Goal: Transaction & Acquisition: Subscribe to service/newsletter

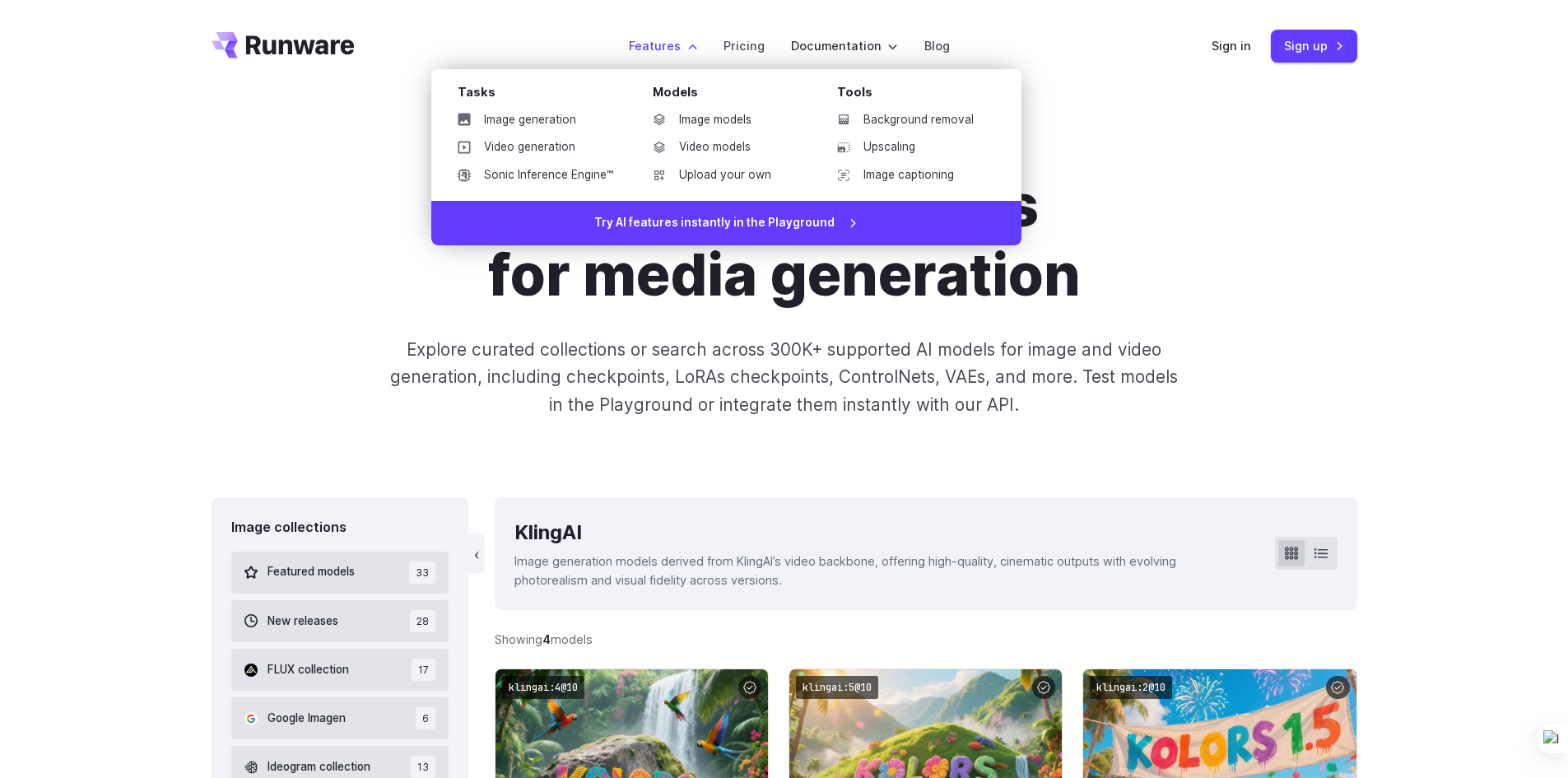
click at [650, 44] on label "Features" at bounding box center [662, 45] width 68 height 19
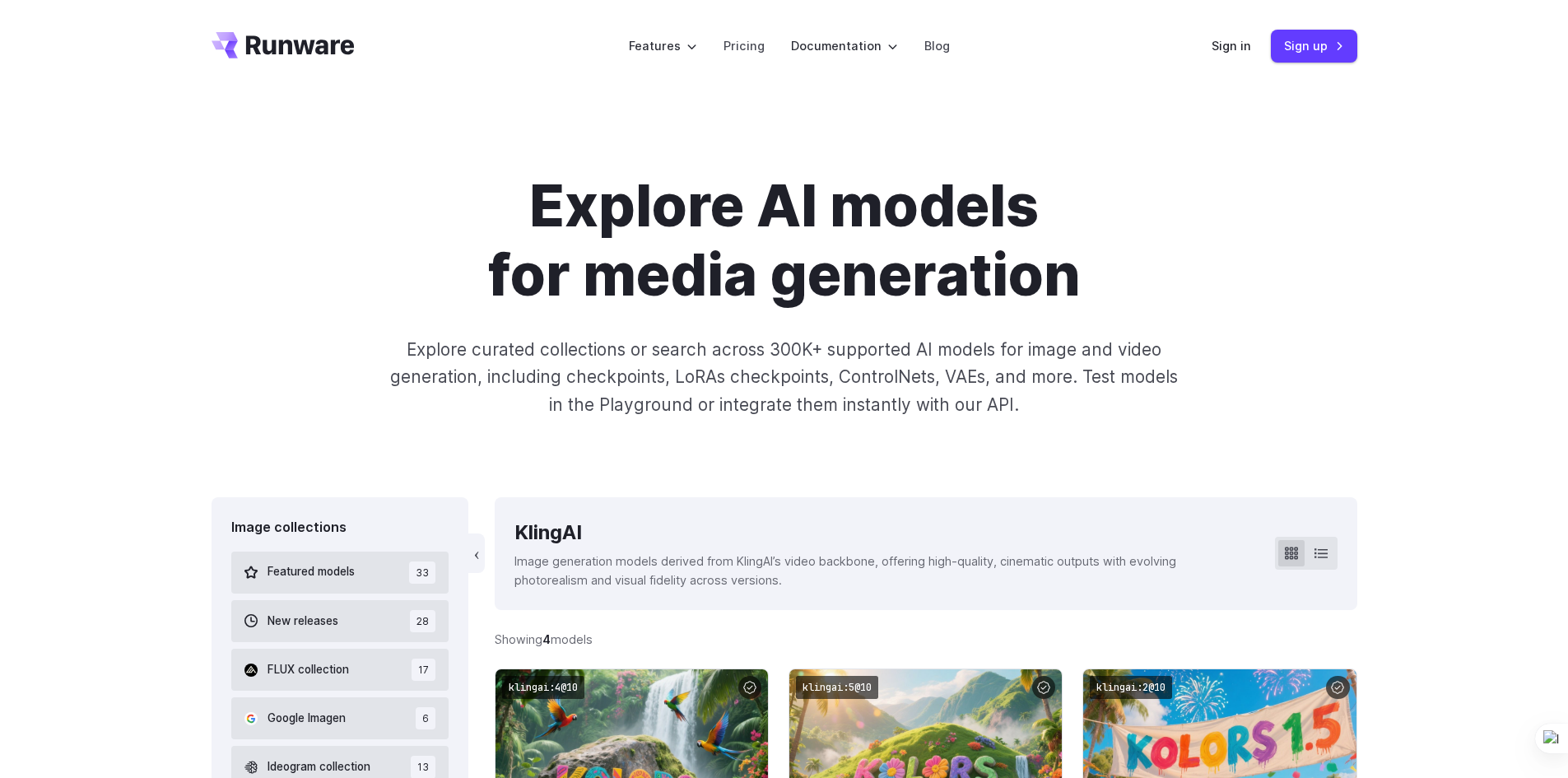
click at [329, 46] on icon "Go to /" at bounding box center [283, 45] width 143 height 26
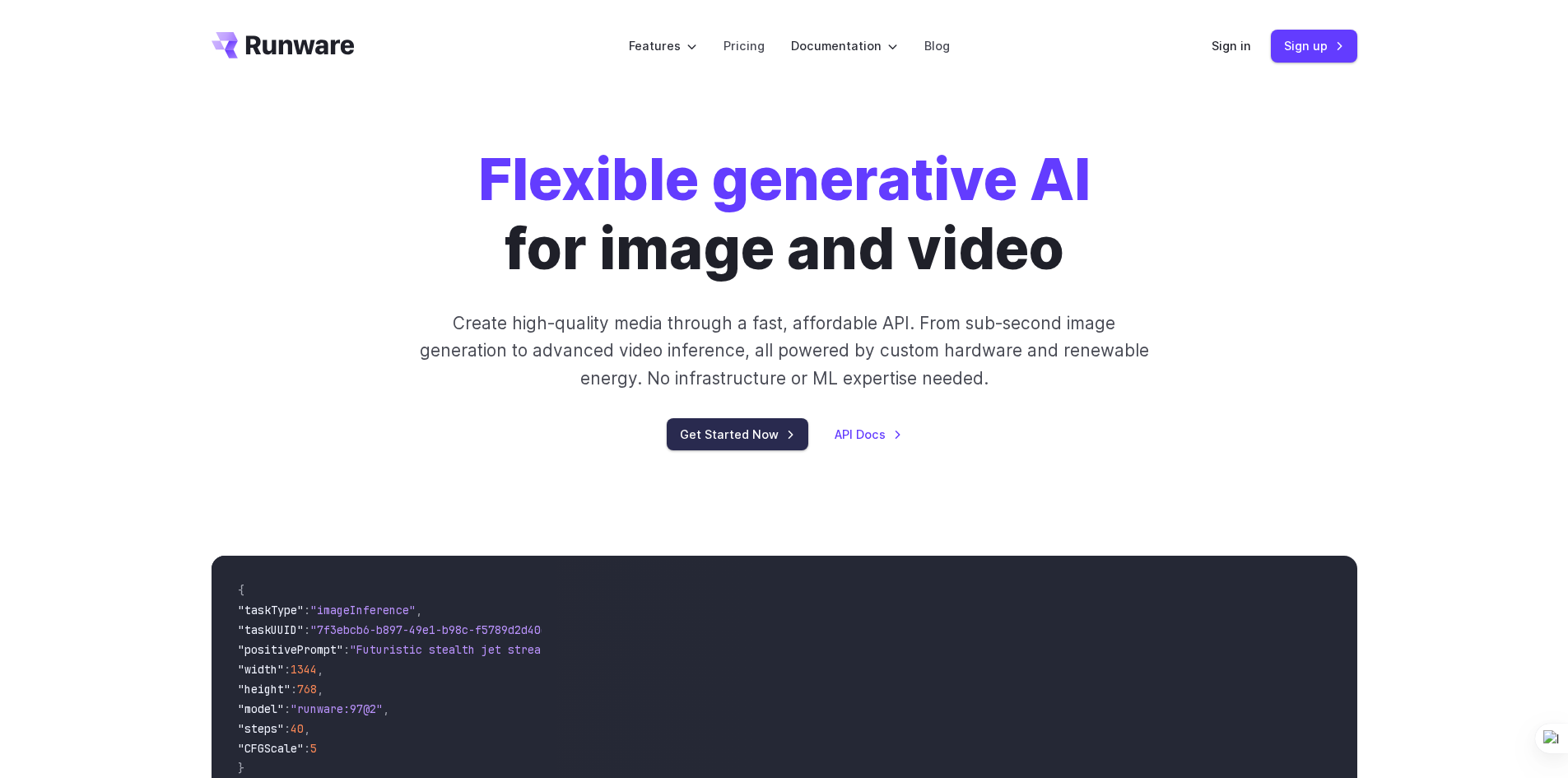
click at [725, 437] on link "Get Started Now" at bounding box center [737, 434] width 142 height 32
click at [744, 55] on link "Pricing" at bounding box center [744, 45] width 41 height 19
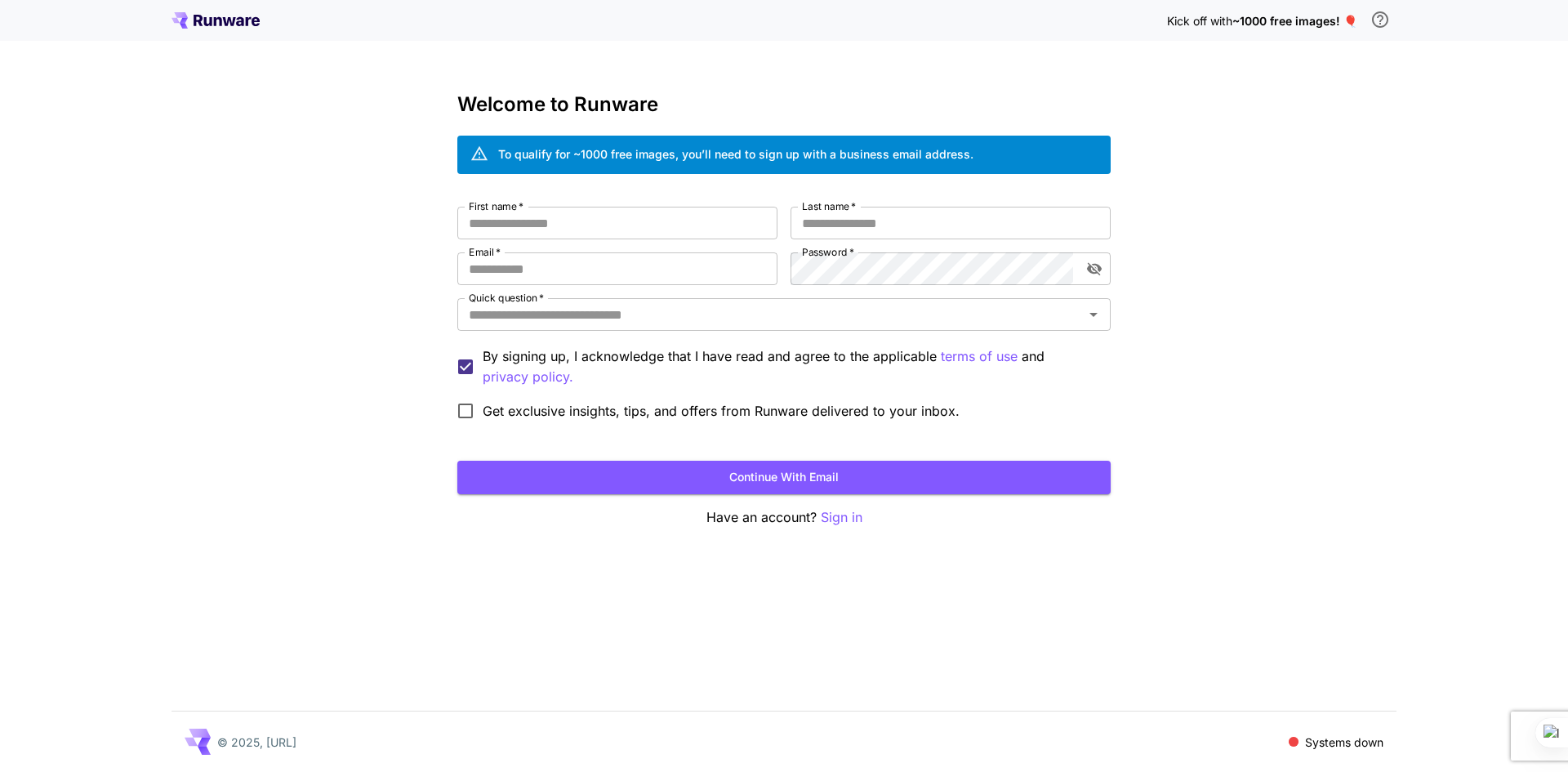
click at [210, 26] on icon at bounding box center [215, 20] width 88 height 17
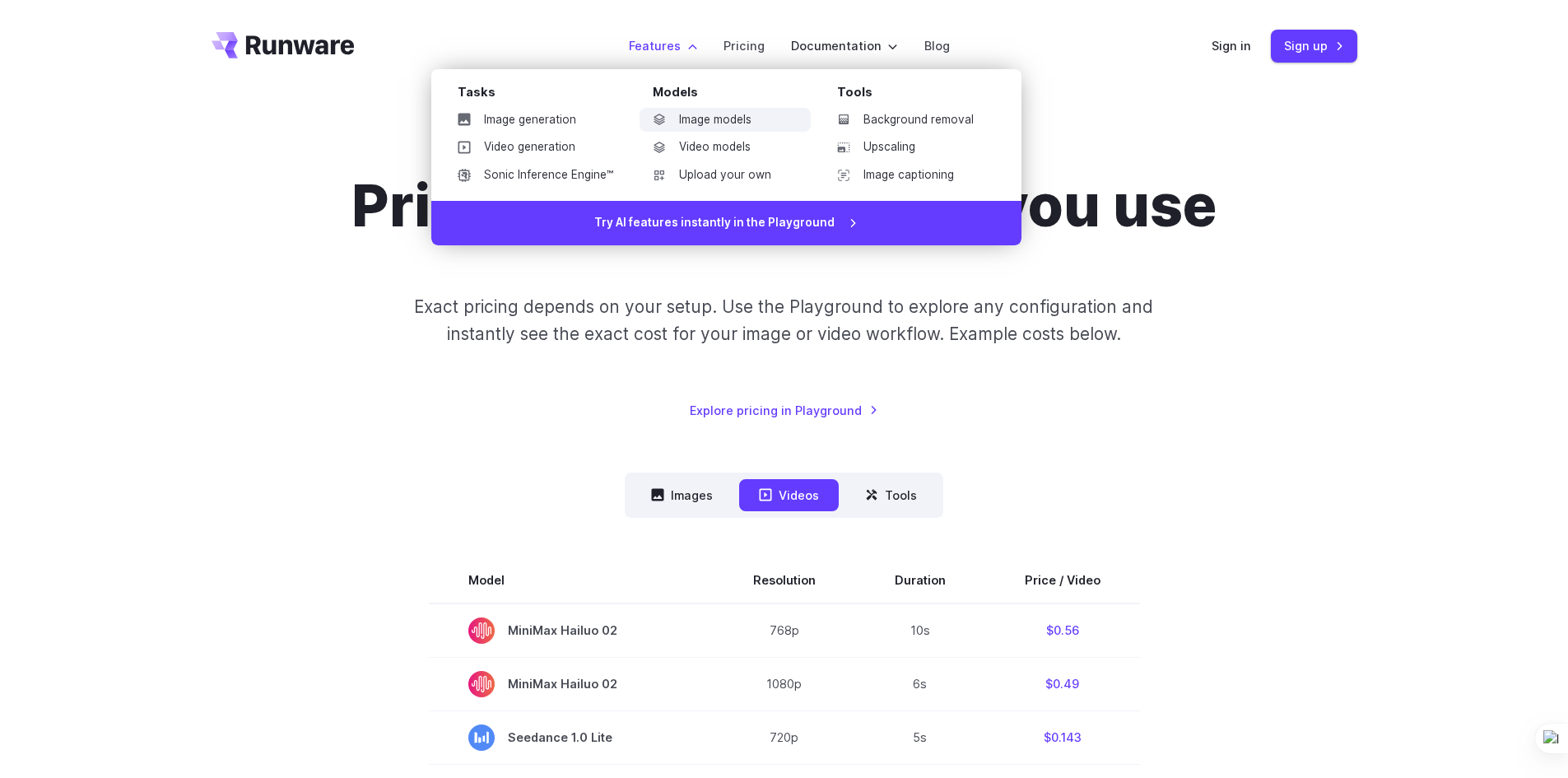
click at [710, 116] on link "Image models" at bounding box center [725, 120] width 171 height 25
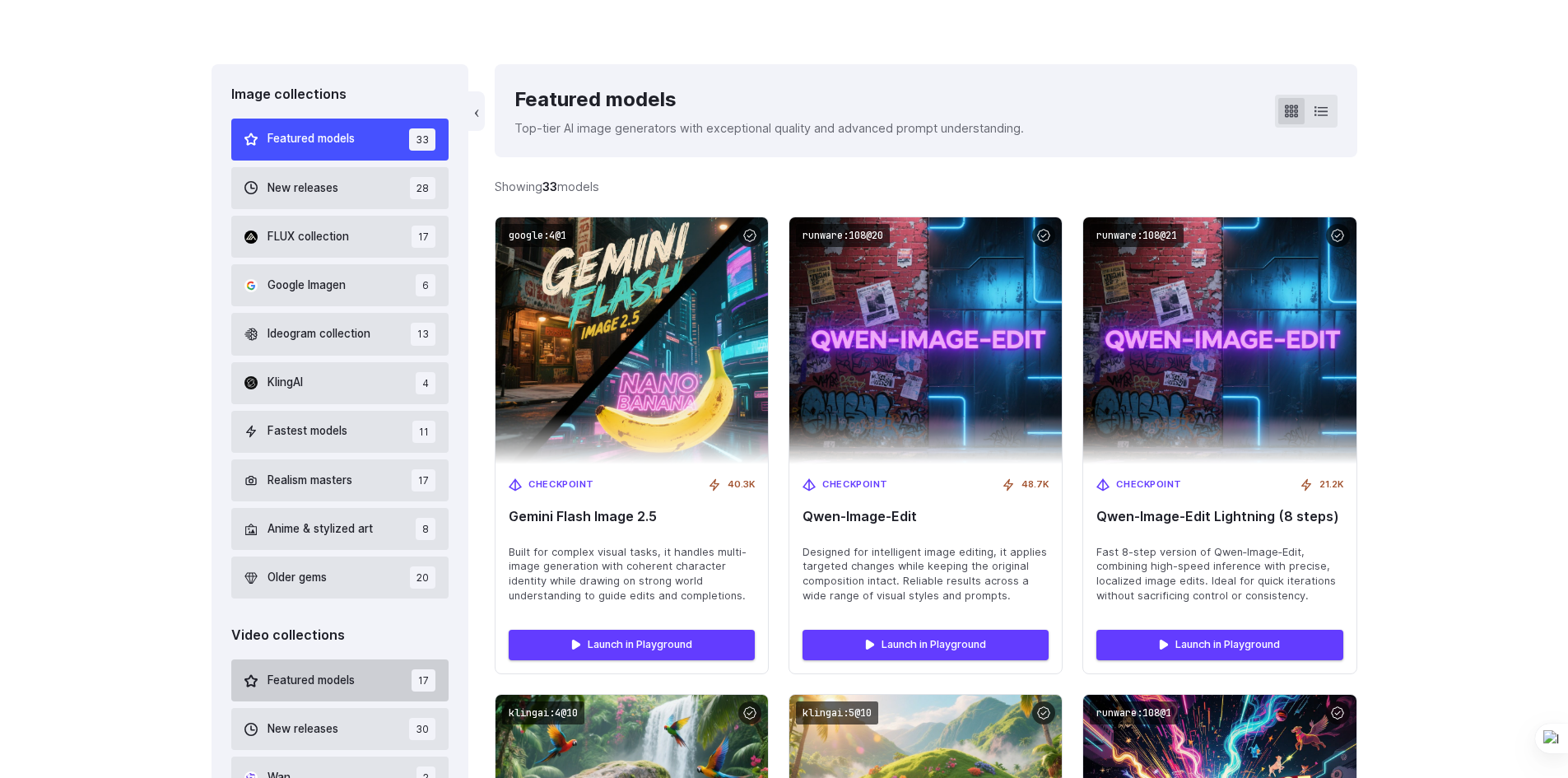
scroll to position [659, 0]
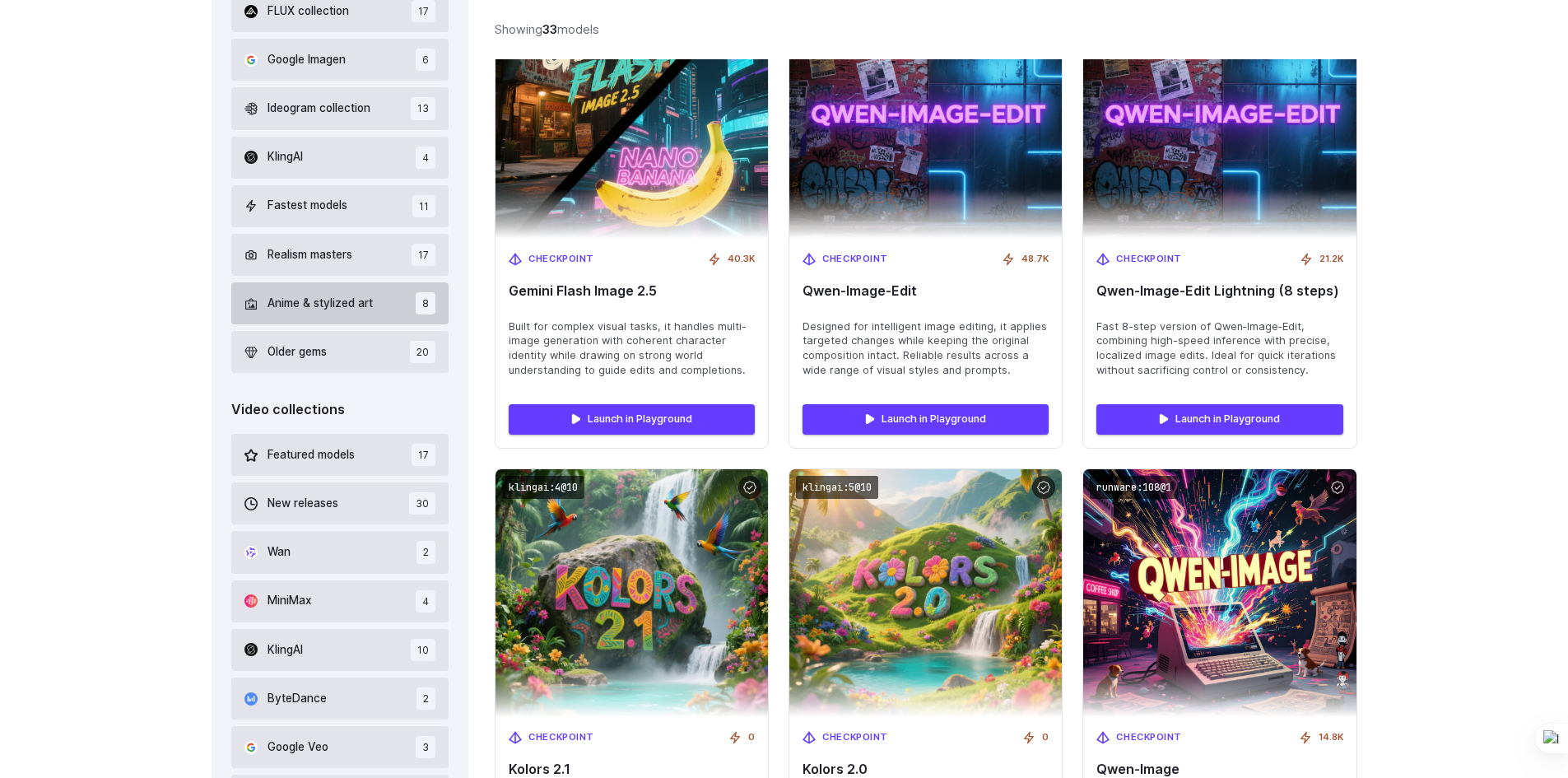
click at [310, 311] on span "Anime & stylized art" at bounding box center [319, 303] width 105 height 19
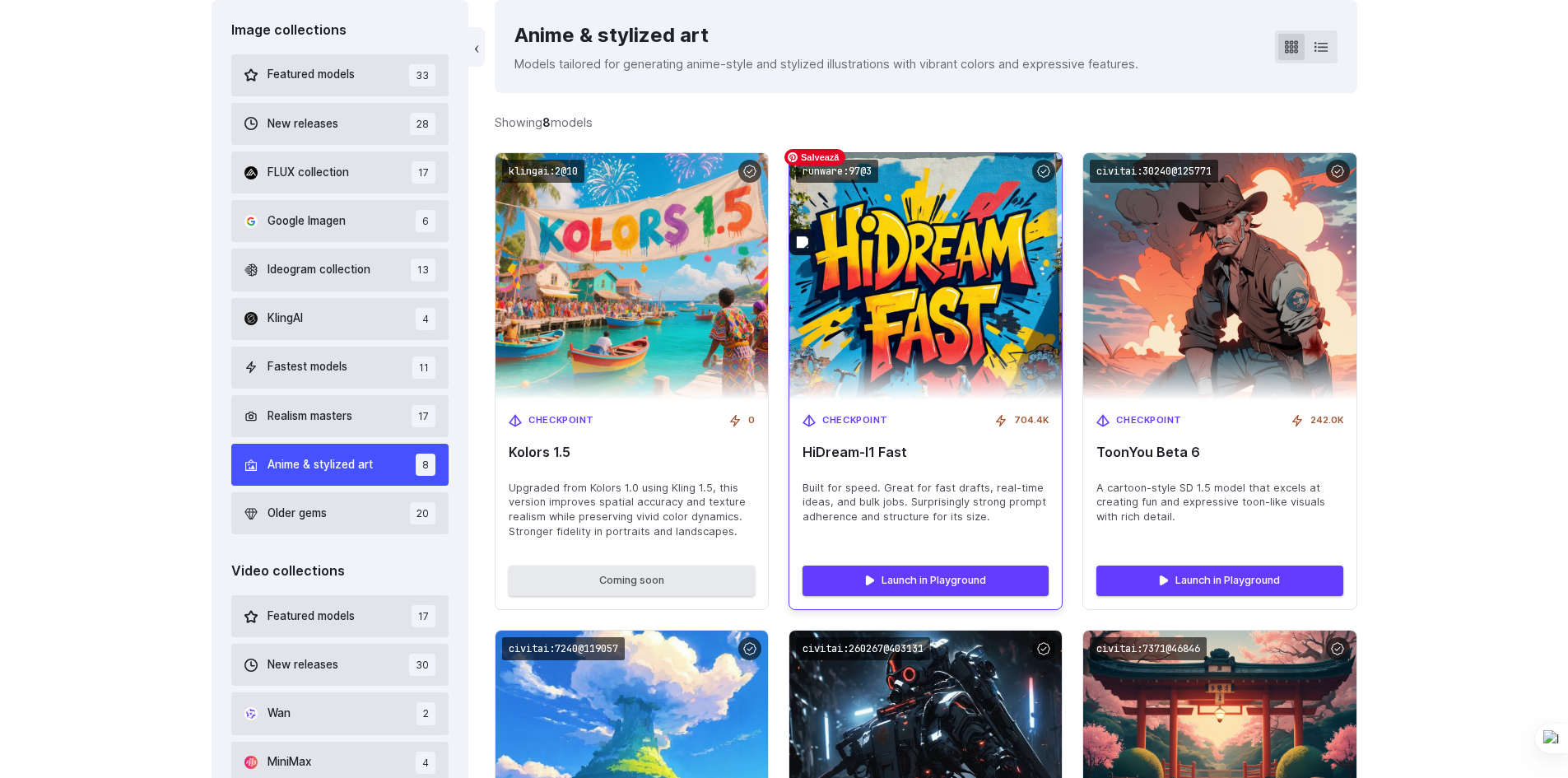
scroll to position [475, 0]
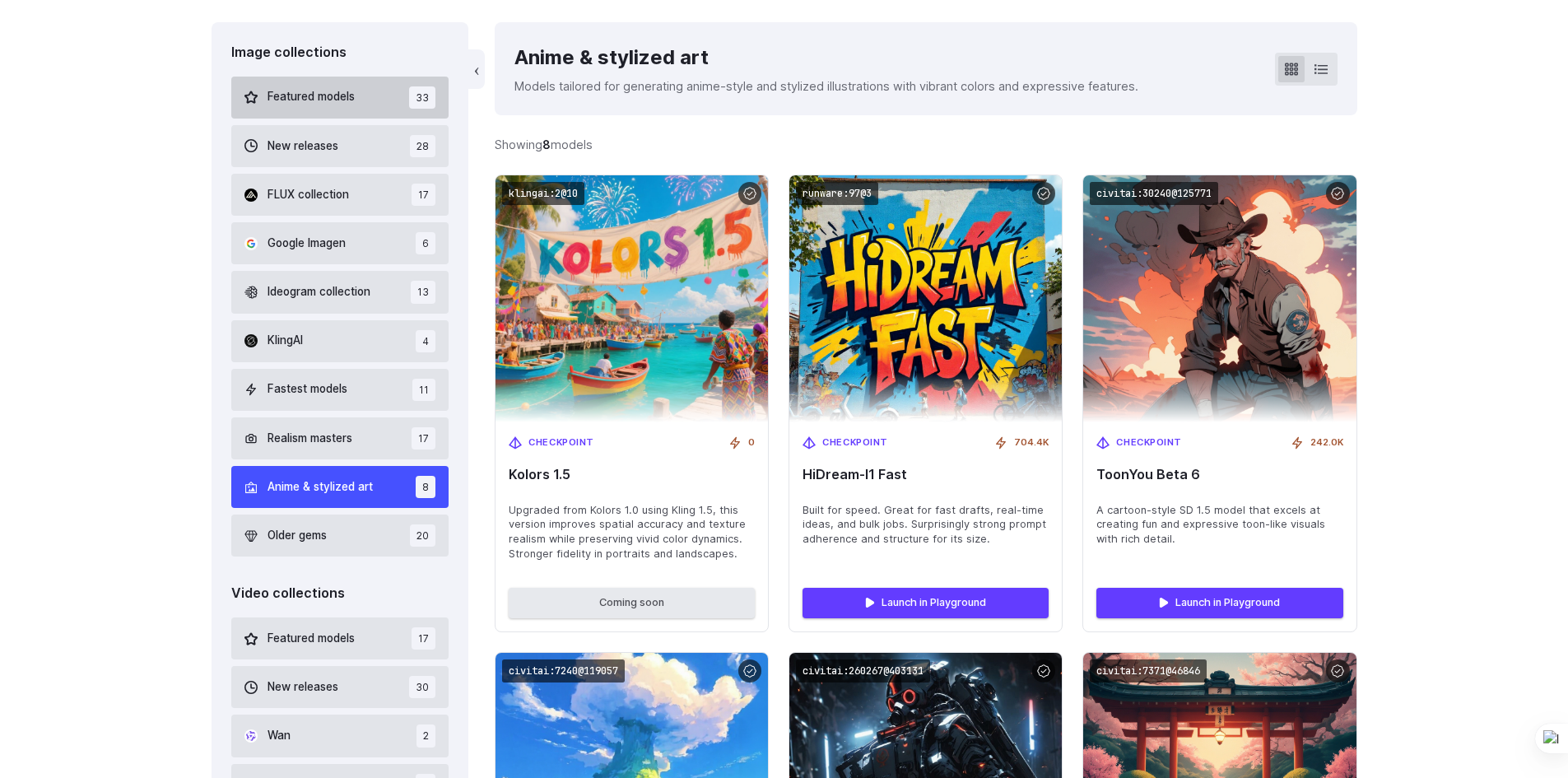
click at [311, 107] on button "Featured models 33" at bounding box center [340, 98] width 218 height 42
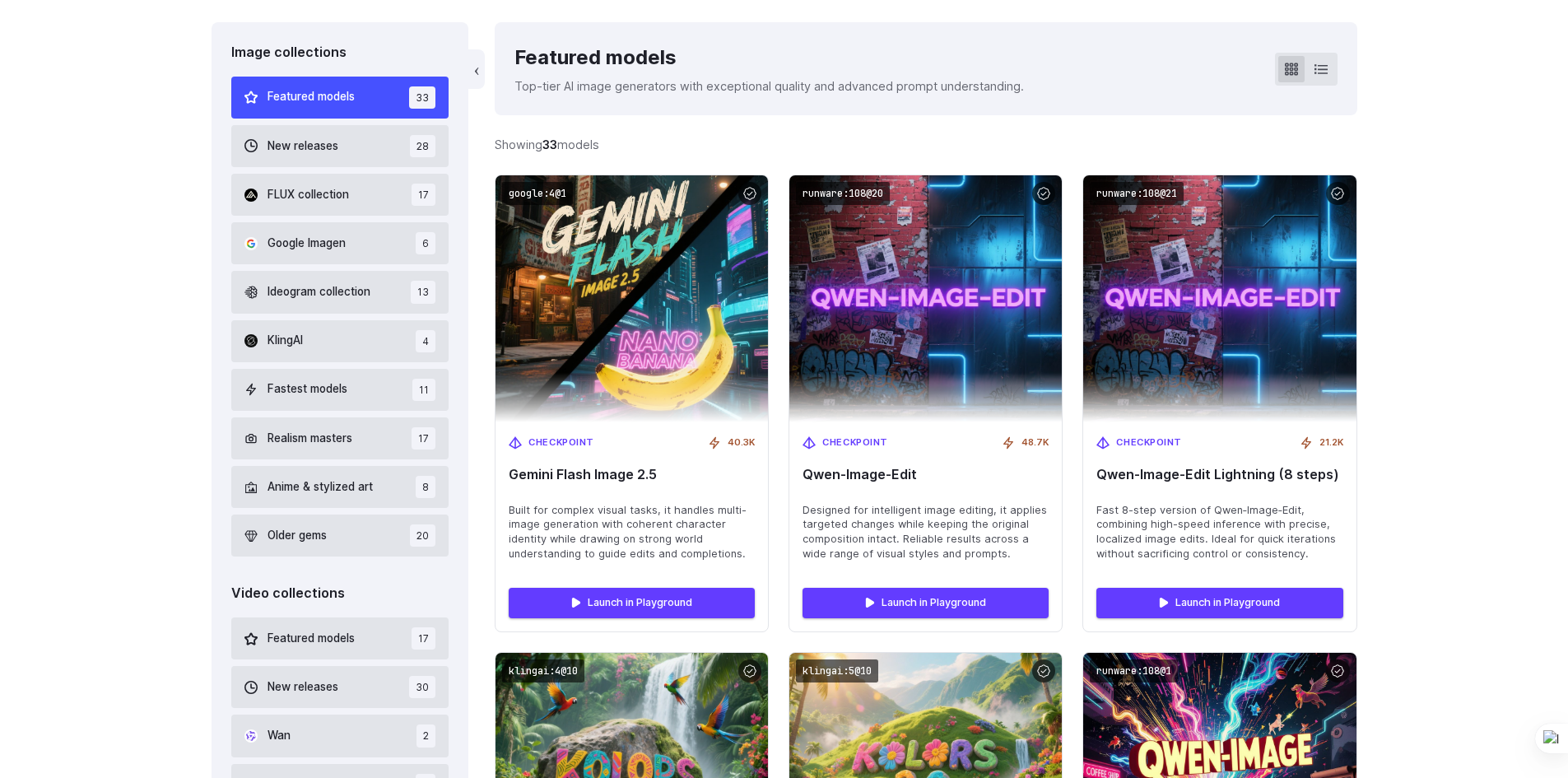
scroll to position [393, 0]
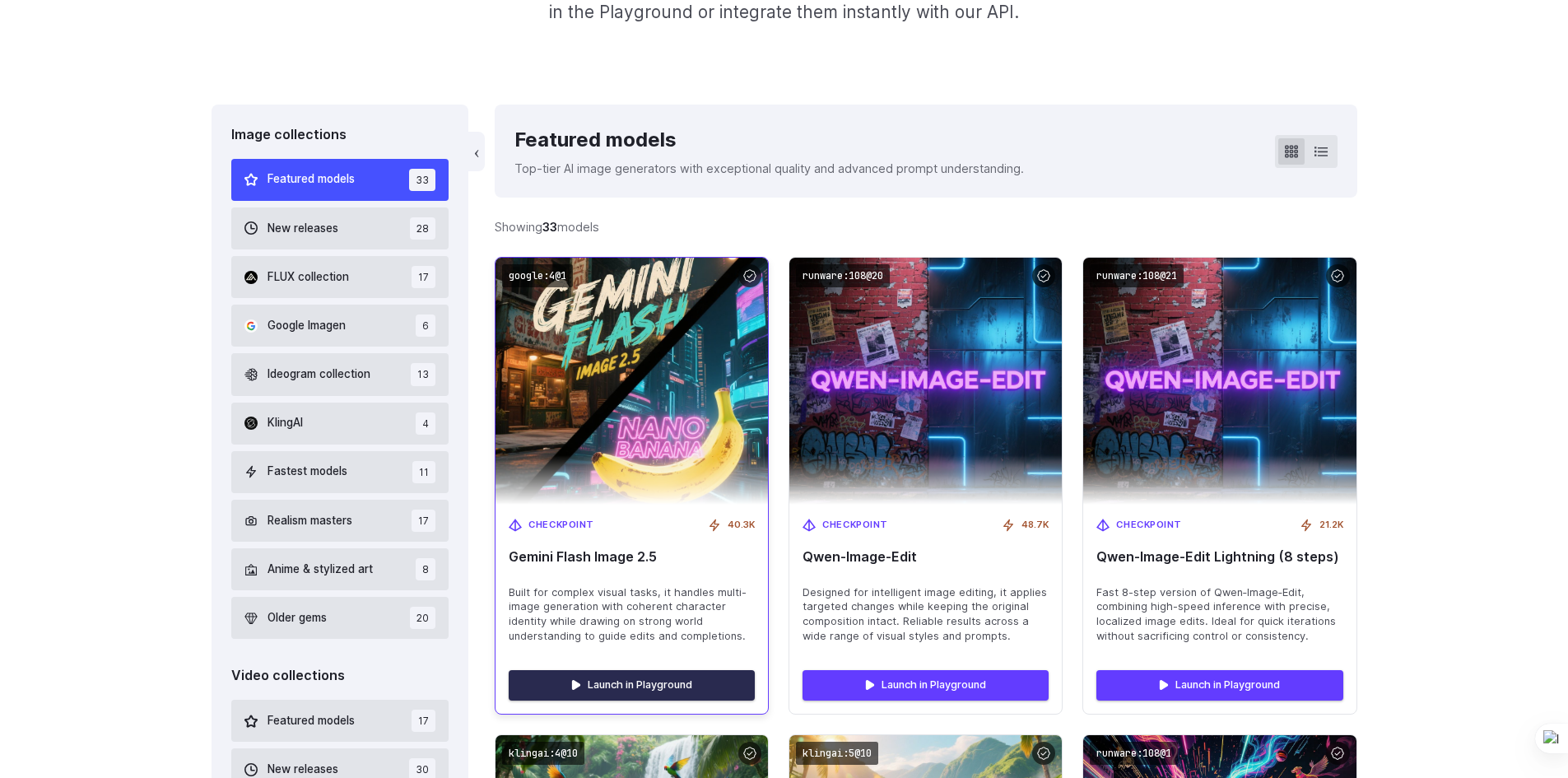
click at [660, 675] on link "Launch in Playground" at bounding box center [631, 685] width 246 height 30
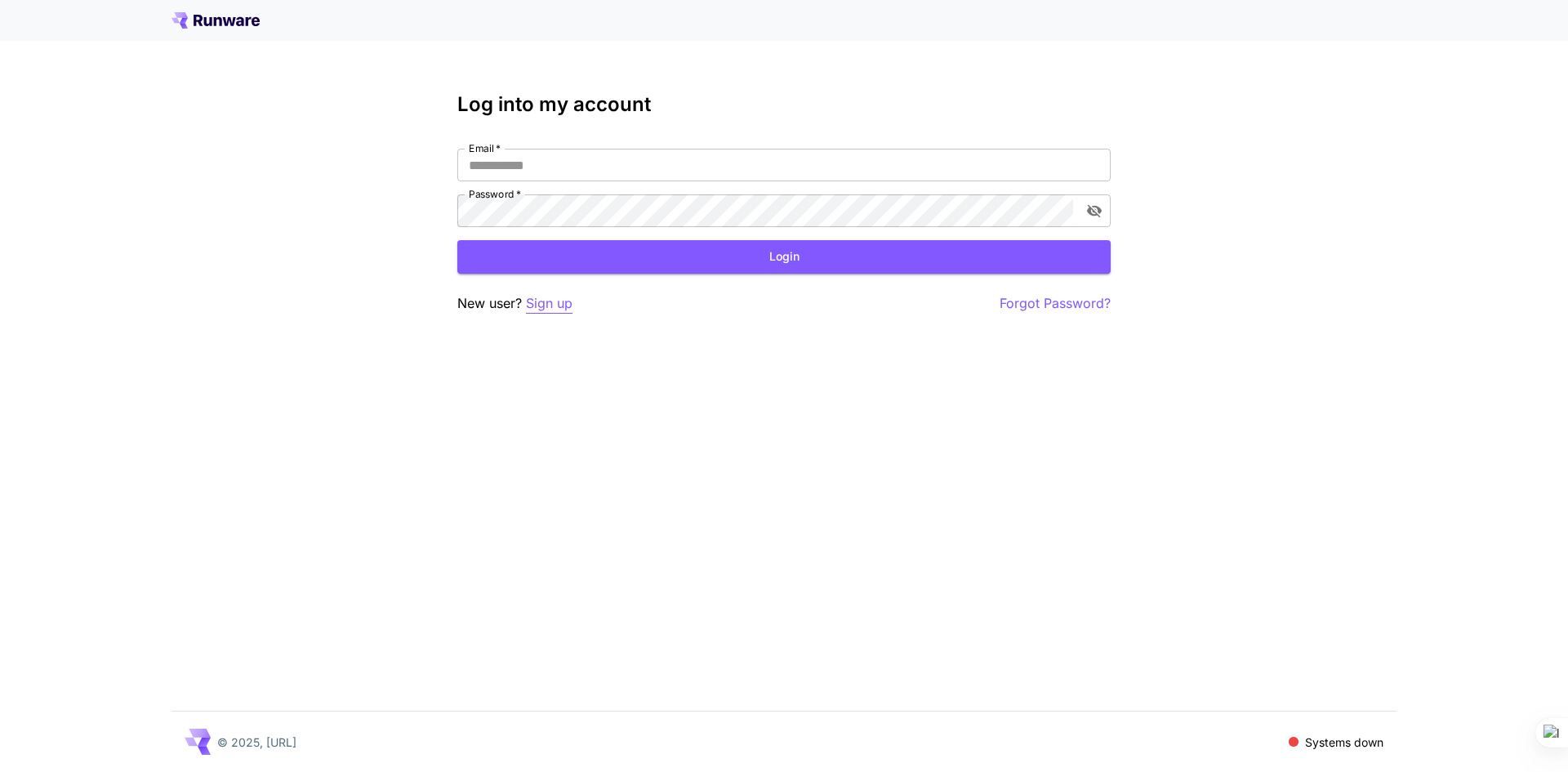
click at [549, 306] on p "Sign up" at bounding box center [549, 303] width 46 height 20
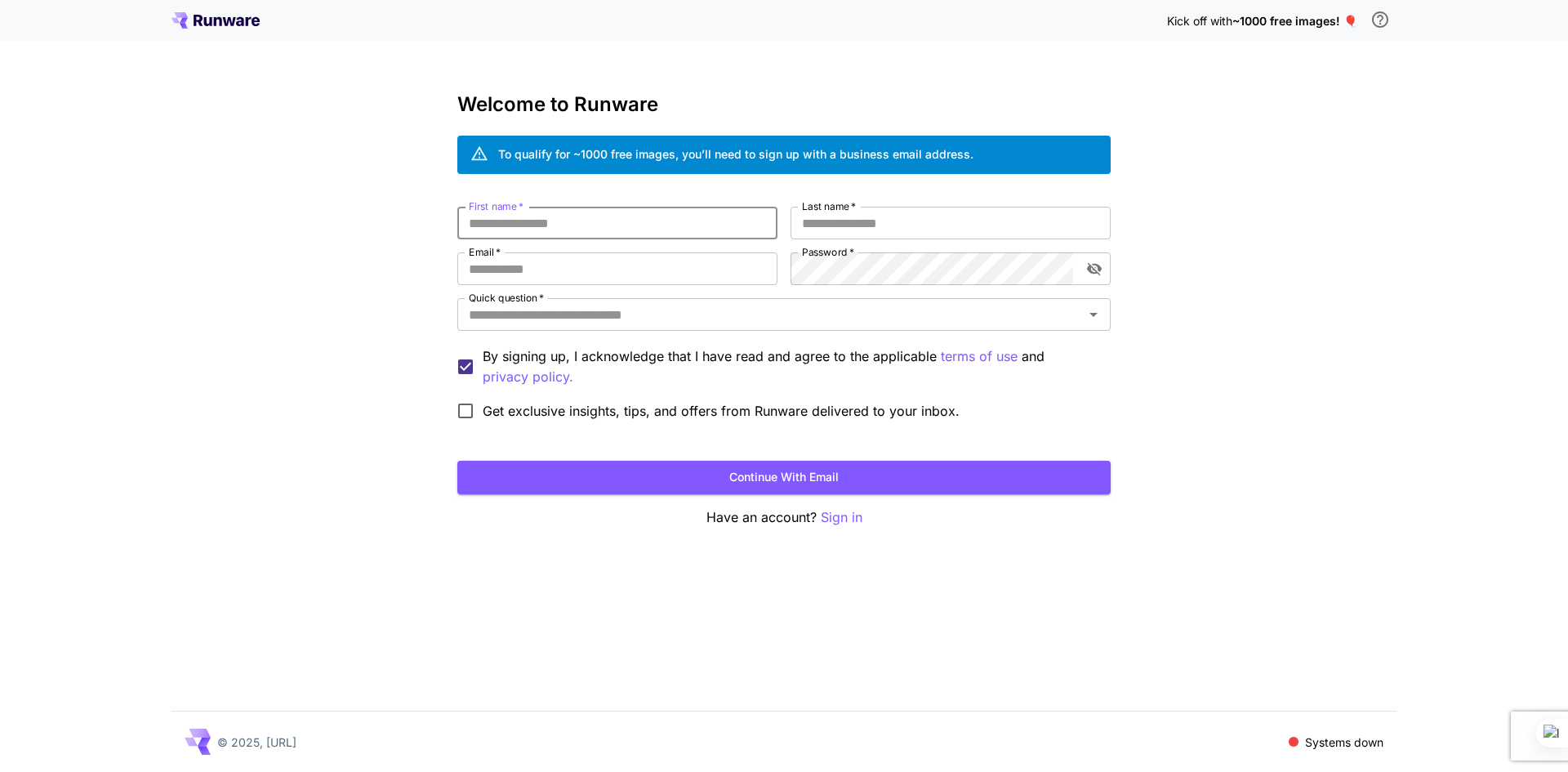
click at [608, 228] on input "First name   *" at bounding box center [618, 222] width 320 height 32
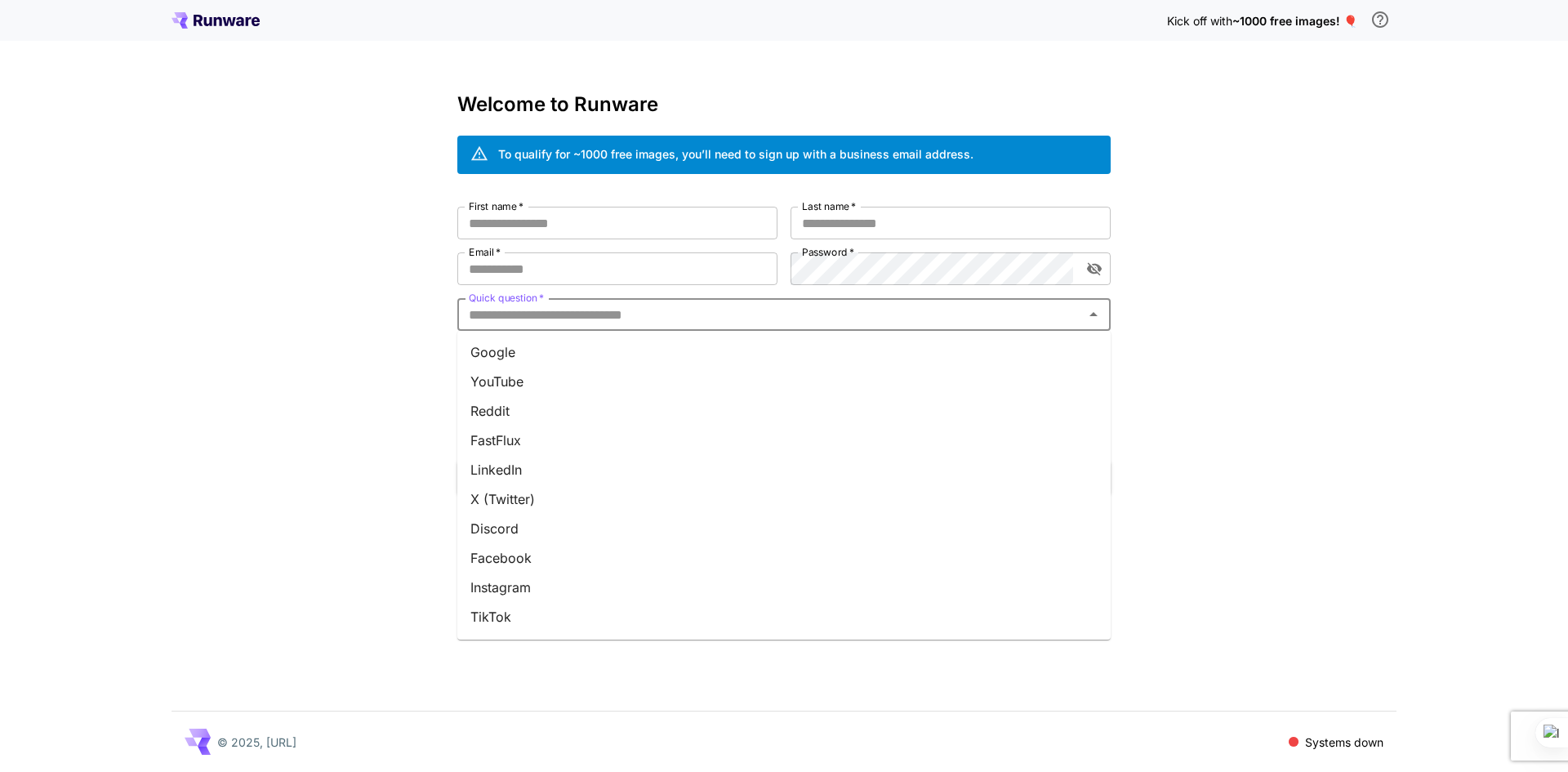
click at [634, 324] on input "Quick question   *" at bounding box center [770, 314] width 617 height 23
click at [564, 359] on li "Google" at bounding box center [784, 353] width 654 height 30
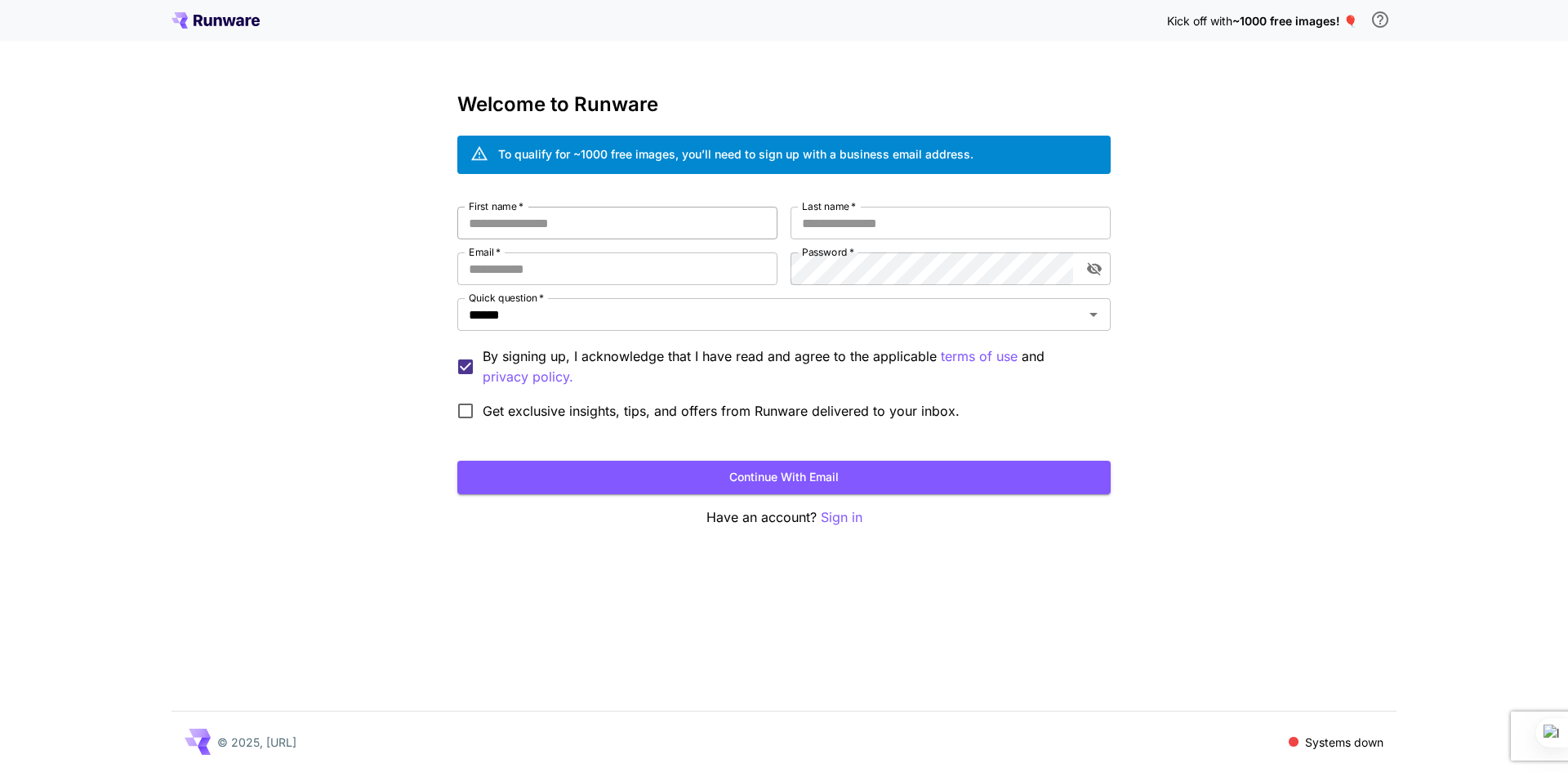
click at [583, 218] on input "First name   *" at bounding box center [618, 222] width 320 height 32
type input "*****"
type input "**********"
click at [765, 479] on button "Continue with email" at bounding box center [784, 477] width 654 height 33
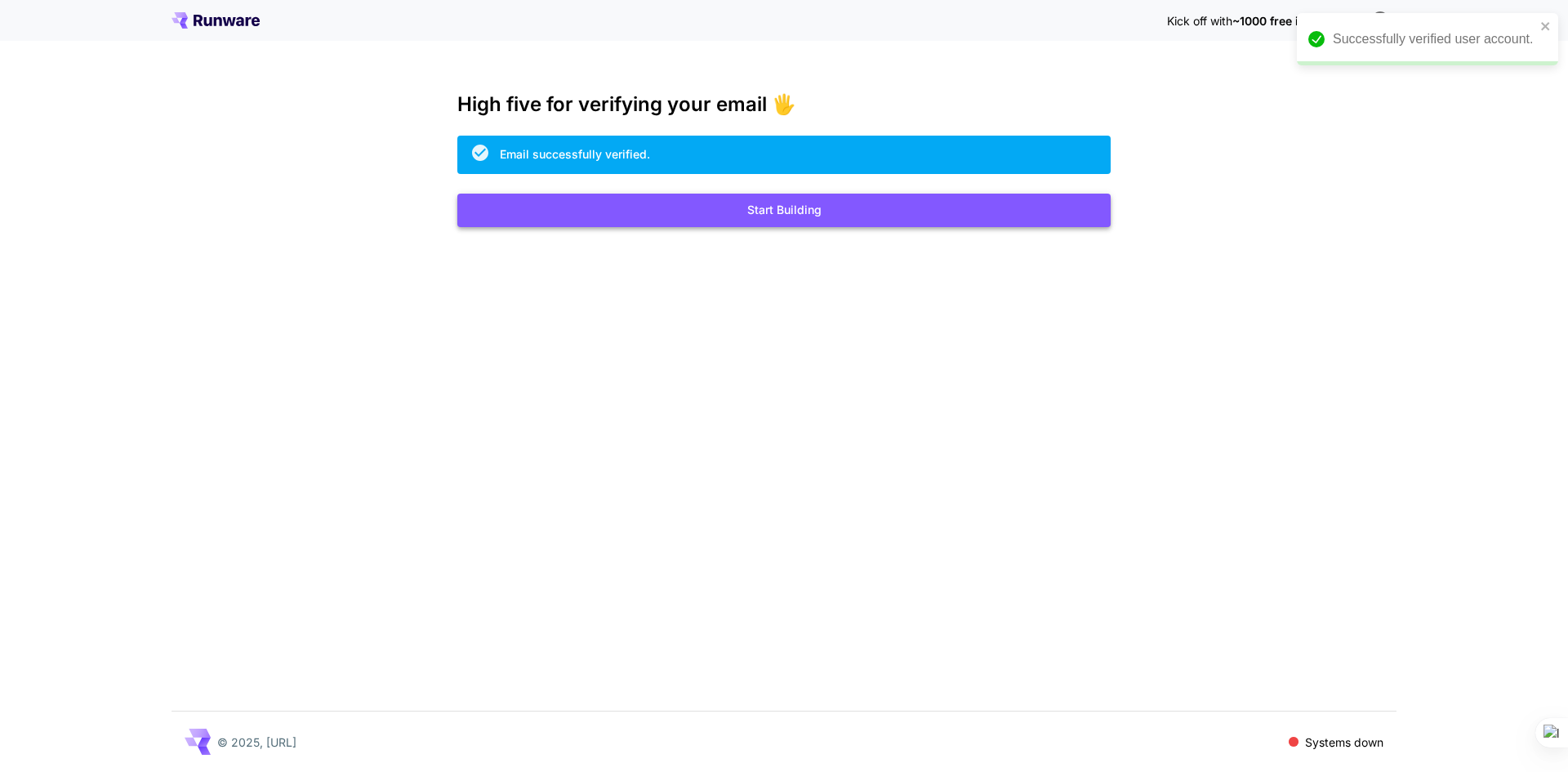
click at [767, 214] on button "Start Building" at bounding box center [784, 210] width 654 height 33
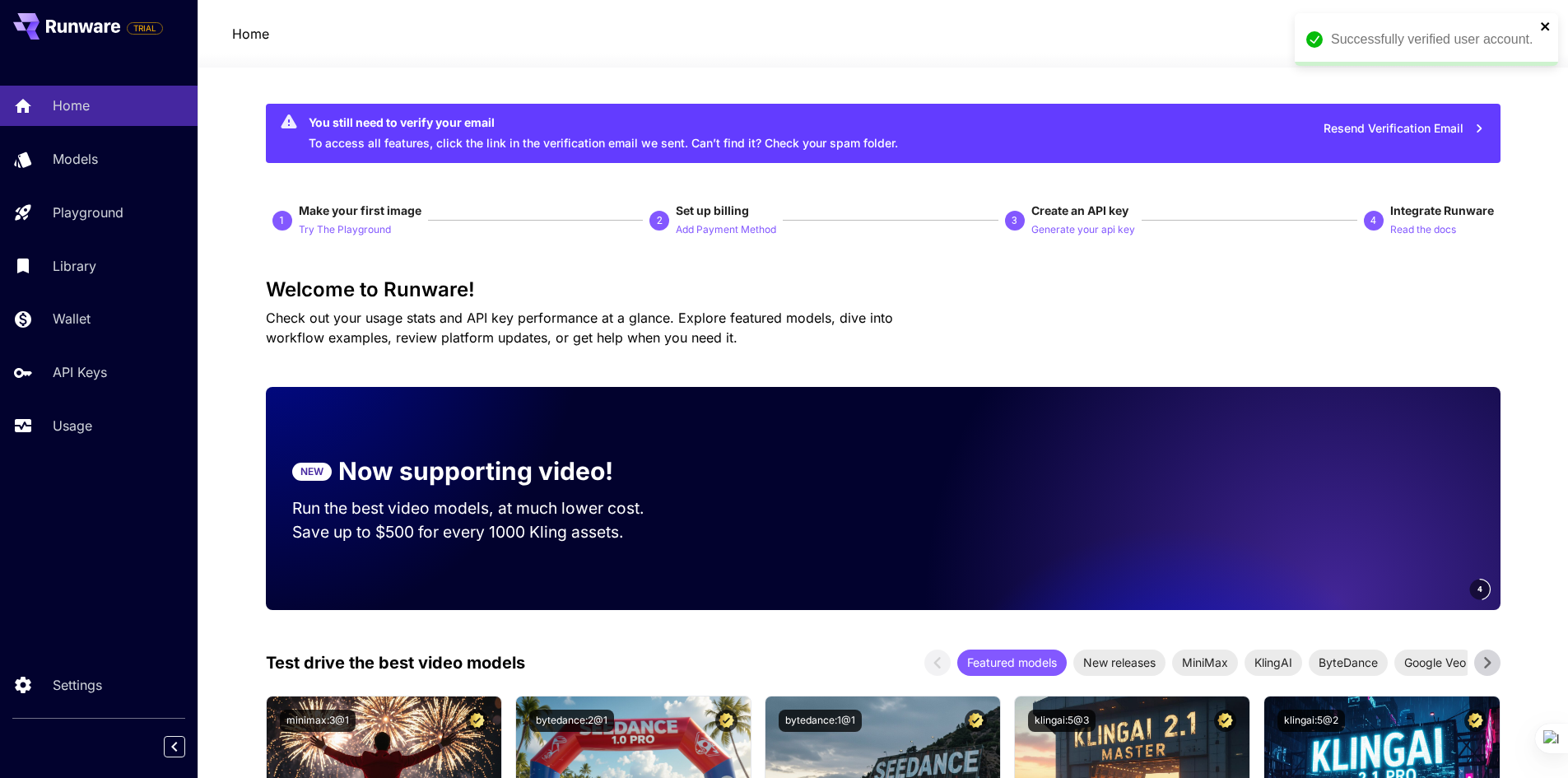
click at [1549, 26] on icon "close" at bounding box center [1546, 26] width 11 height 13
click at [1499, 29] on icon at bounding box center [1507, 34] width 19 height 19
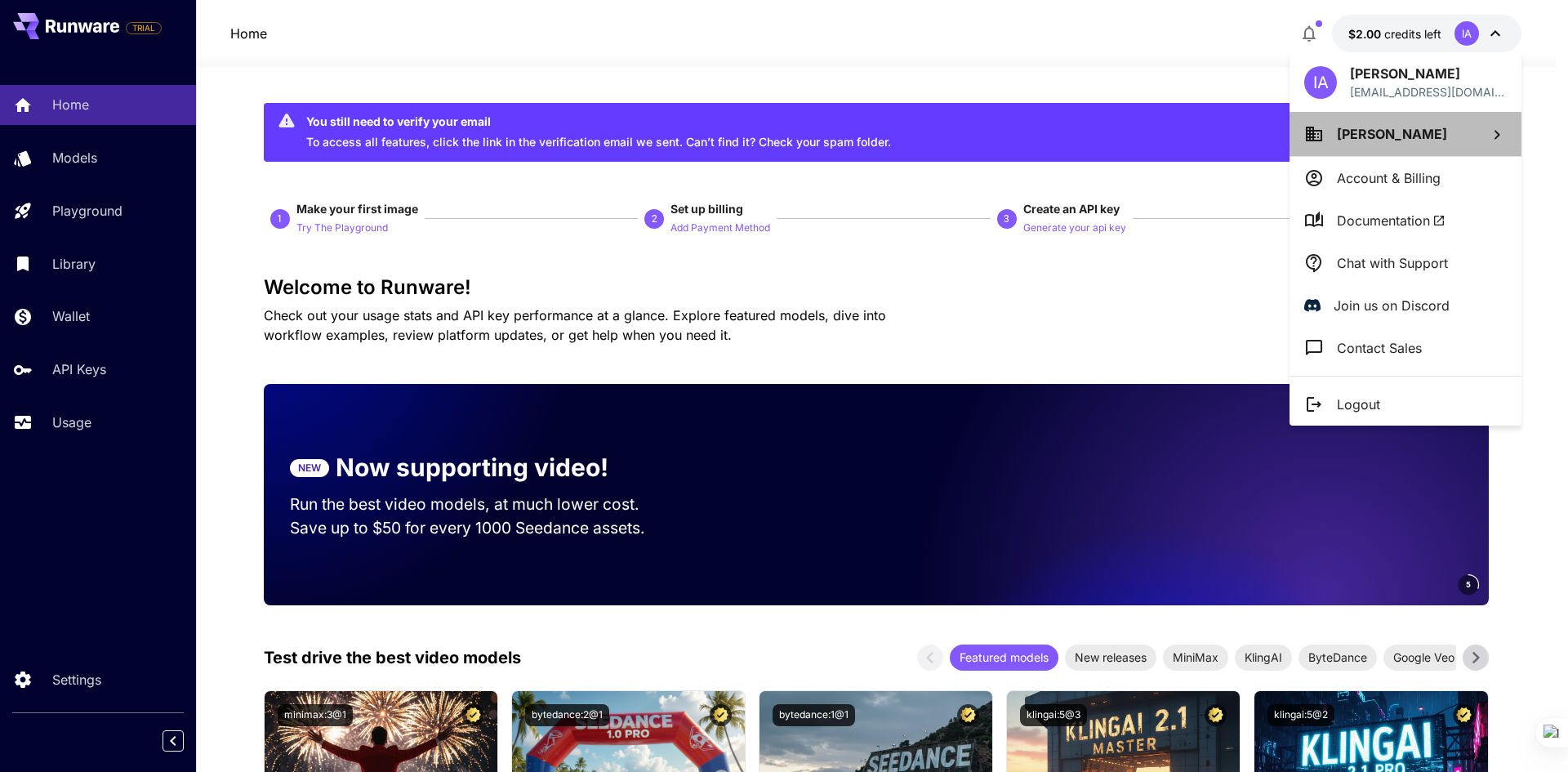
click at [1366, 126] on span "[PERSON_NAME]" at bounding box center [1392, 134] width 110 height 17
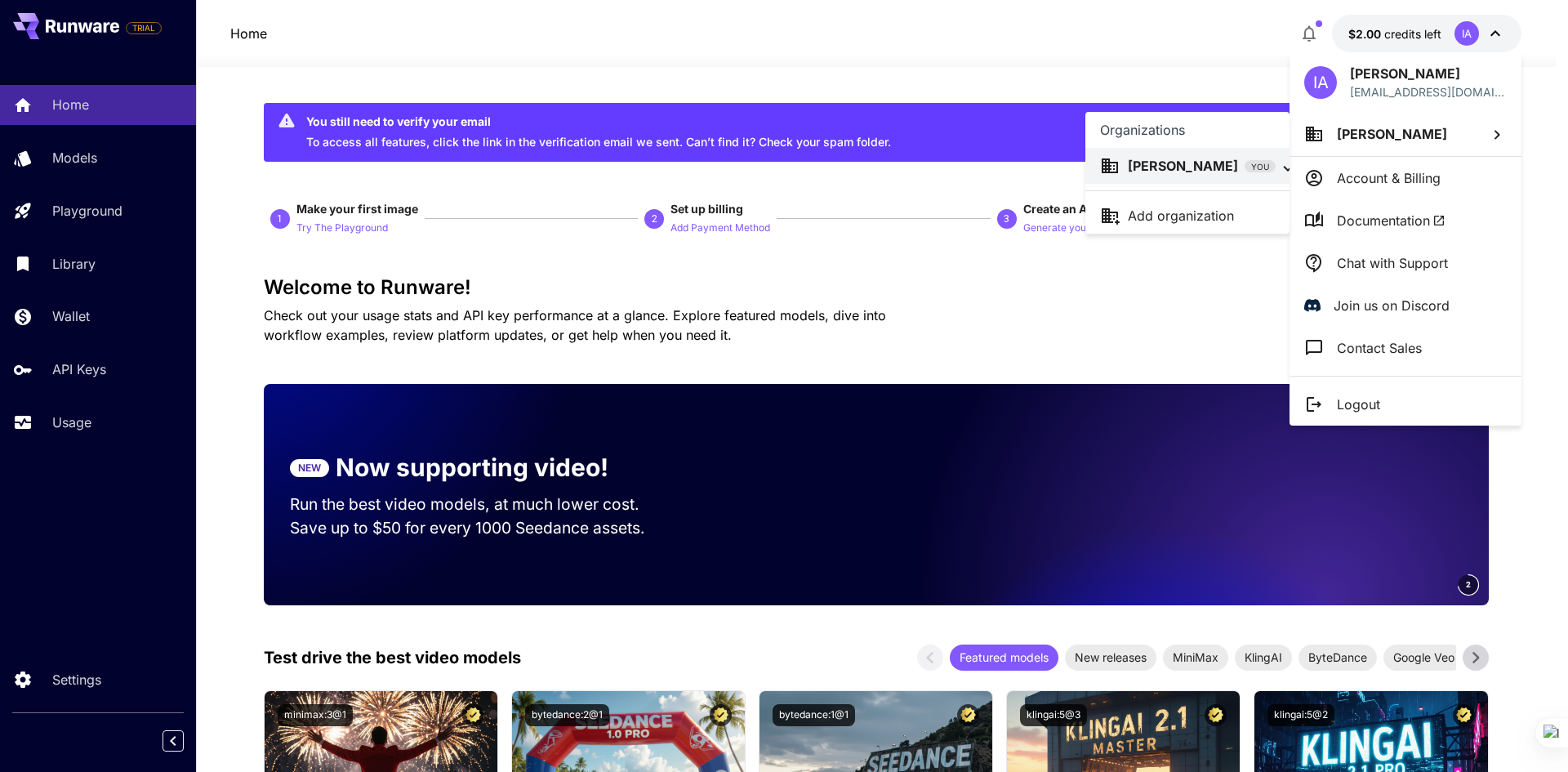
click at [1225, 56] on div at bounding box center [784, 386] width 1568 height 772
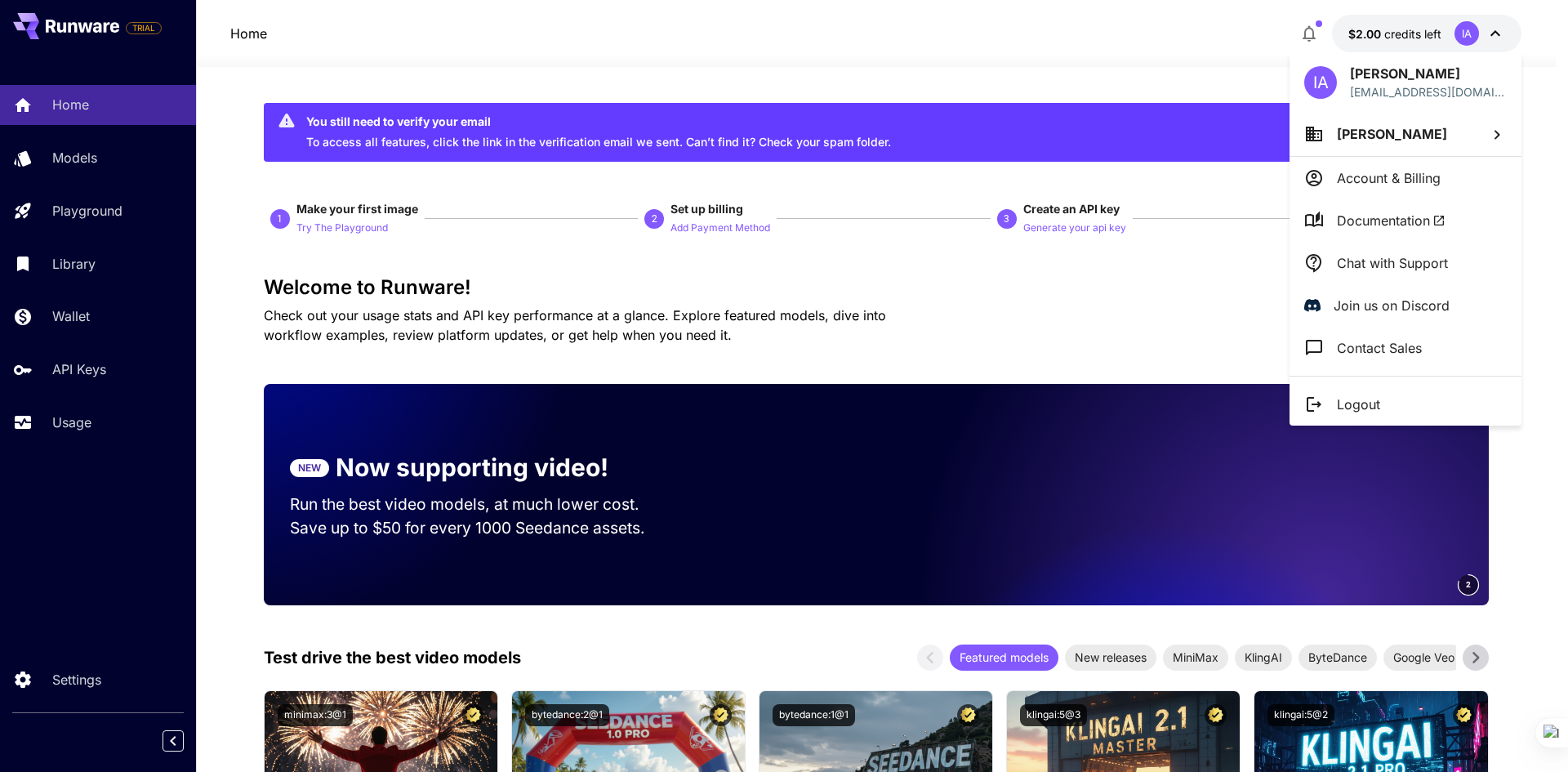
click at [1310, 37] on div at bounding box center [784, 386] width 1568 height 772
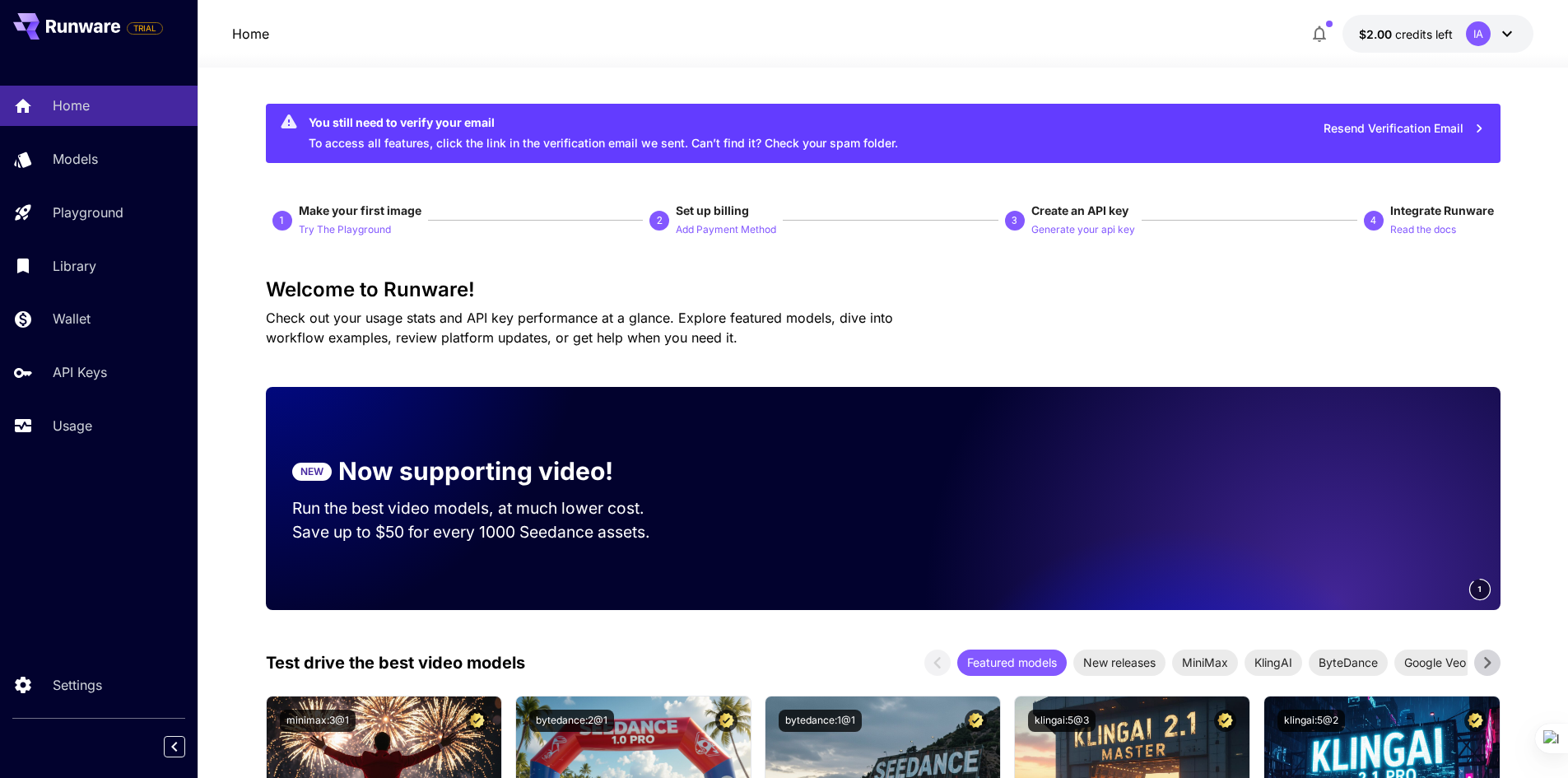
click at [1325, 31] on icon "button" at bounding box center [1319, 34] width 13 height 17
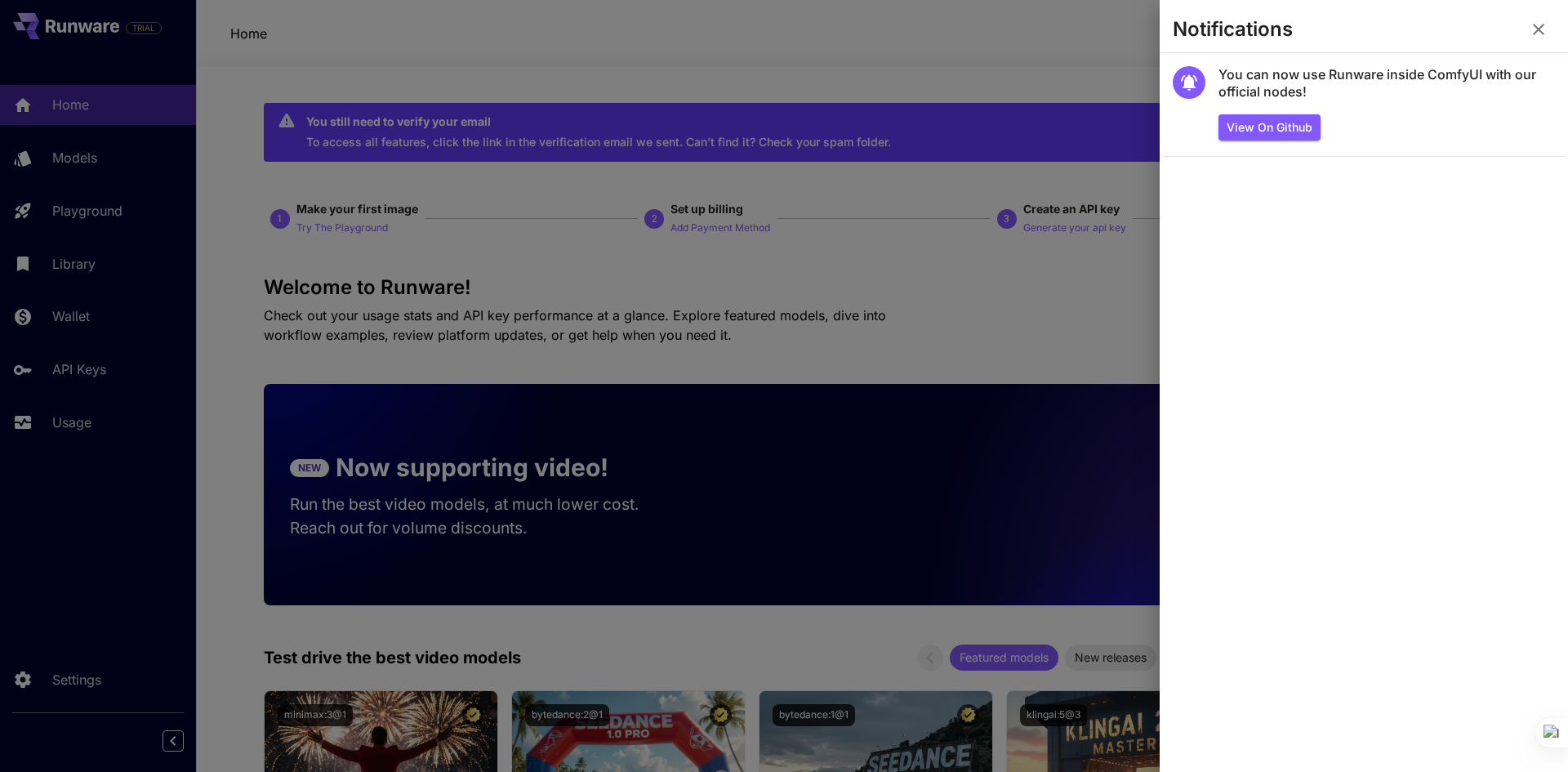
click at [1544, 29] on icon "button" at bounding box center [1538, 29] width 19 height 19
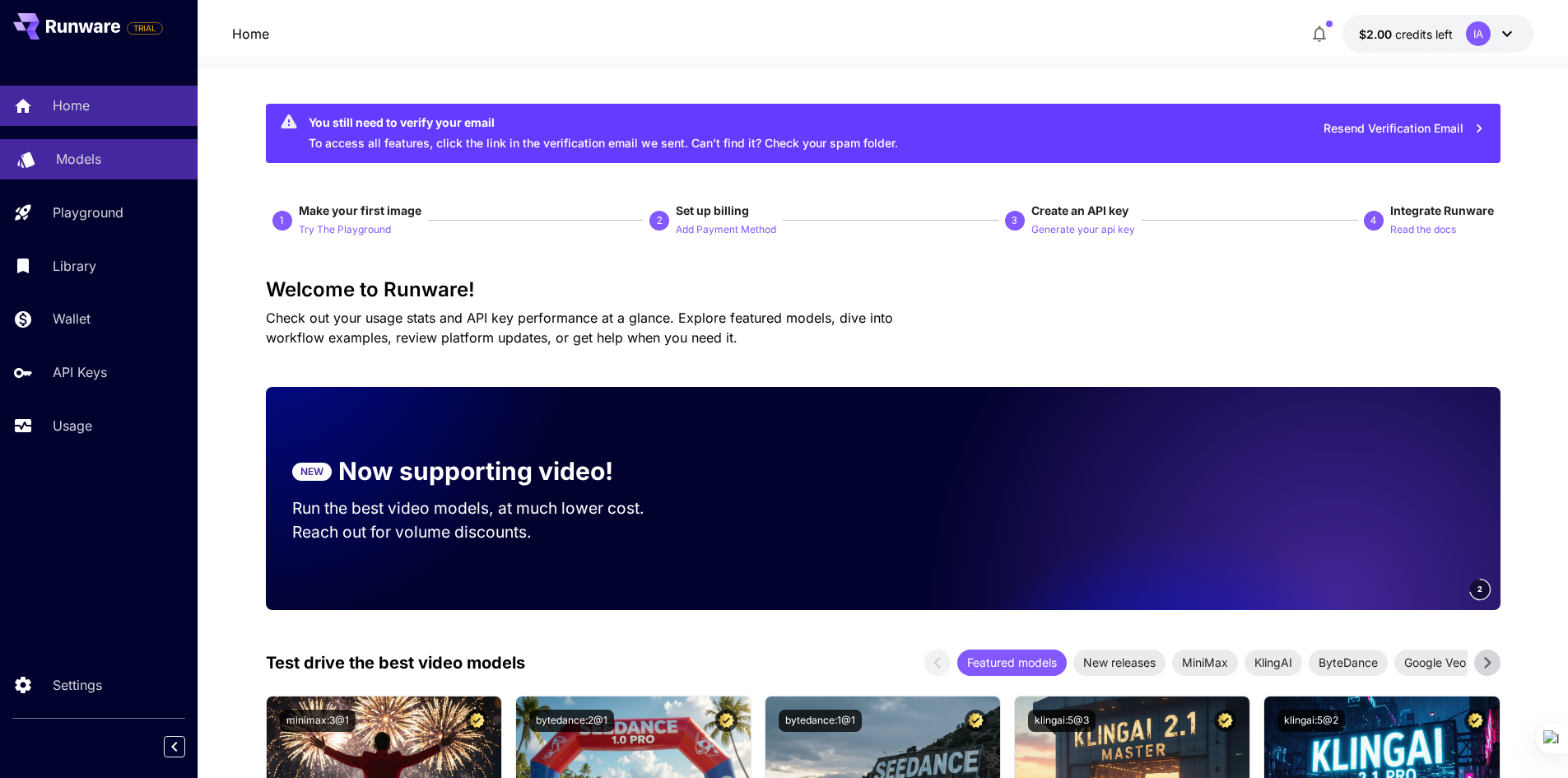
click at [140, 161] on div "Models" at bounding box center [120, 159] width 129 height 19
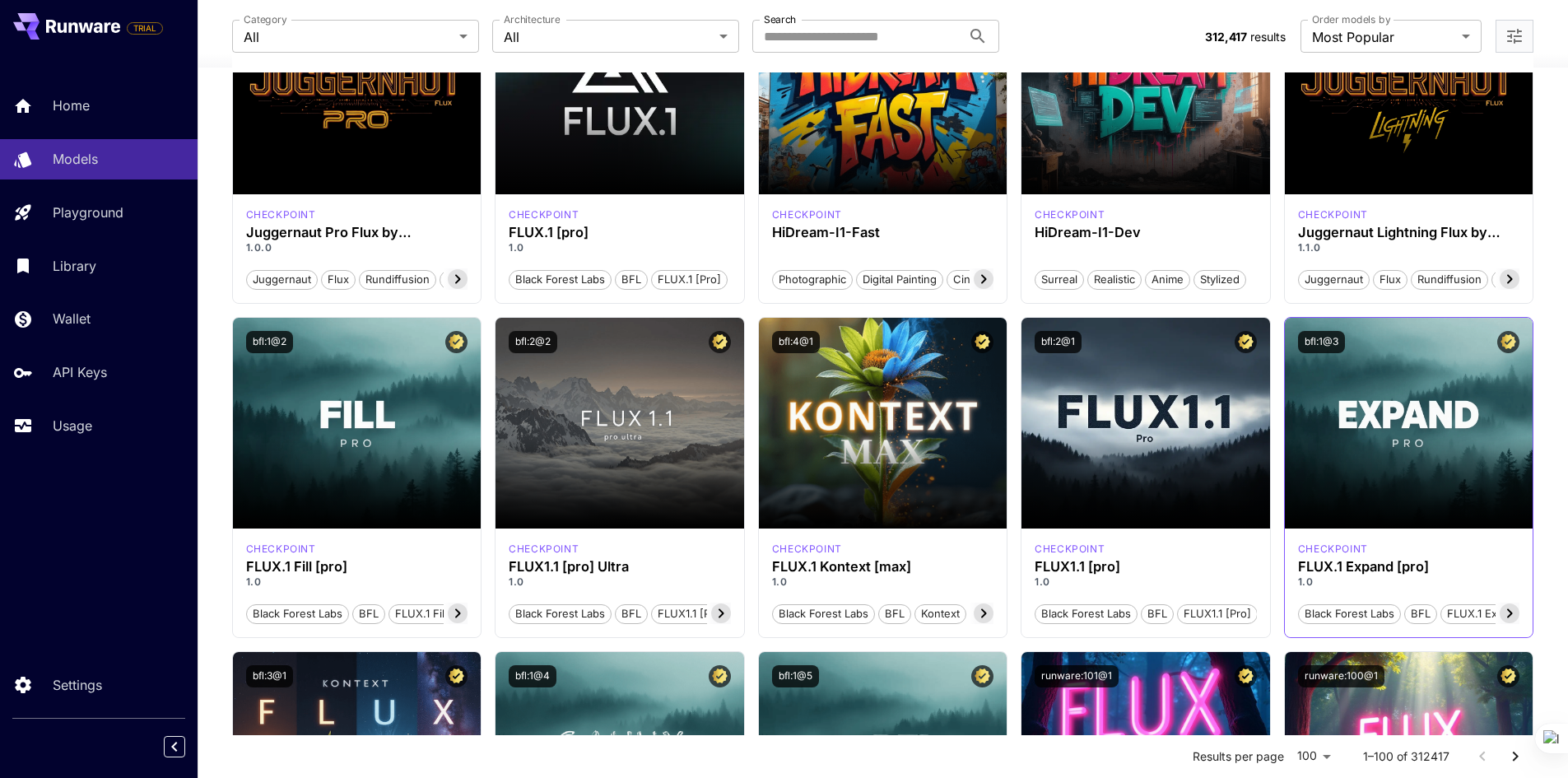
scroll to position [247, 0]
